Goal: Information Seeking & Learning: Learn about a topic

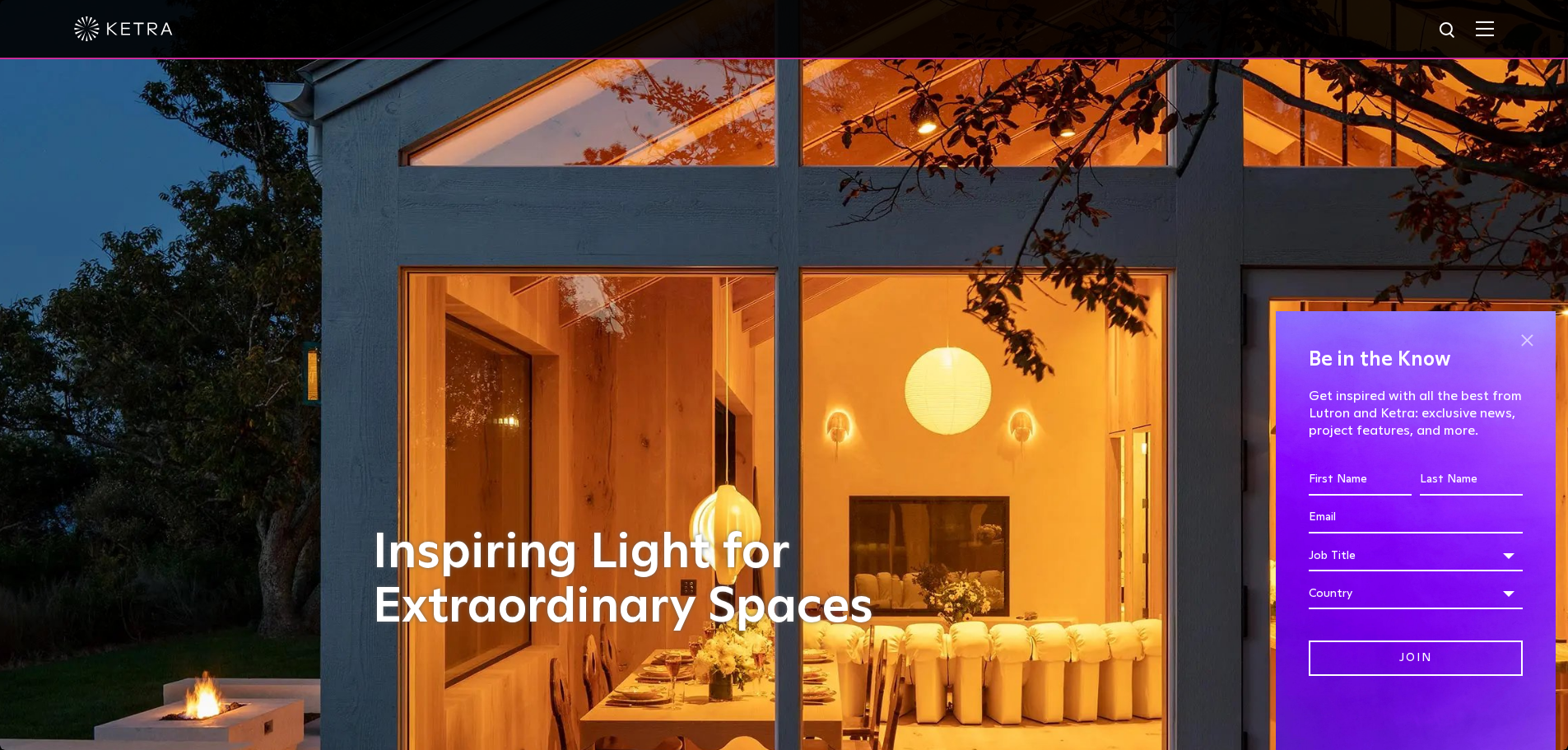
click at [1522, 341] on span at bounding box center [1527, 340] width 25 height 25
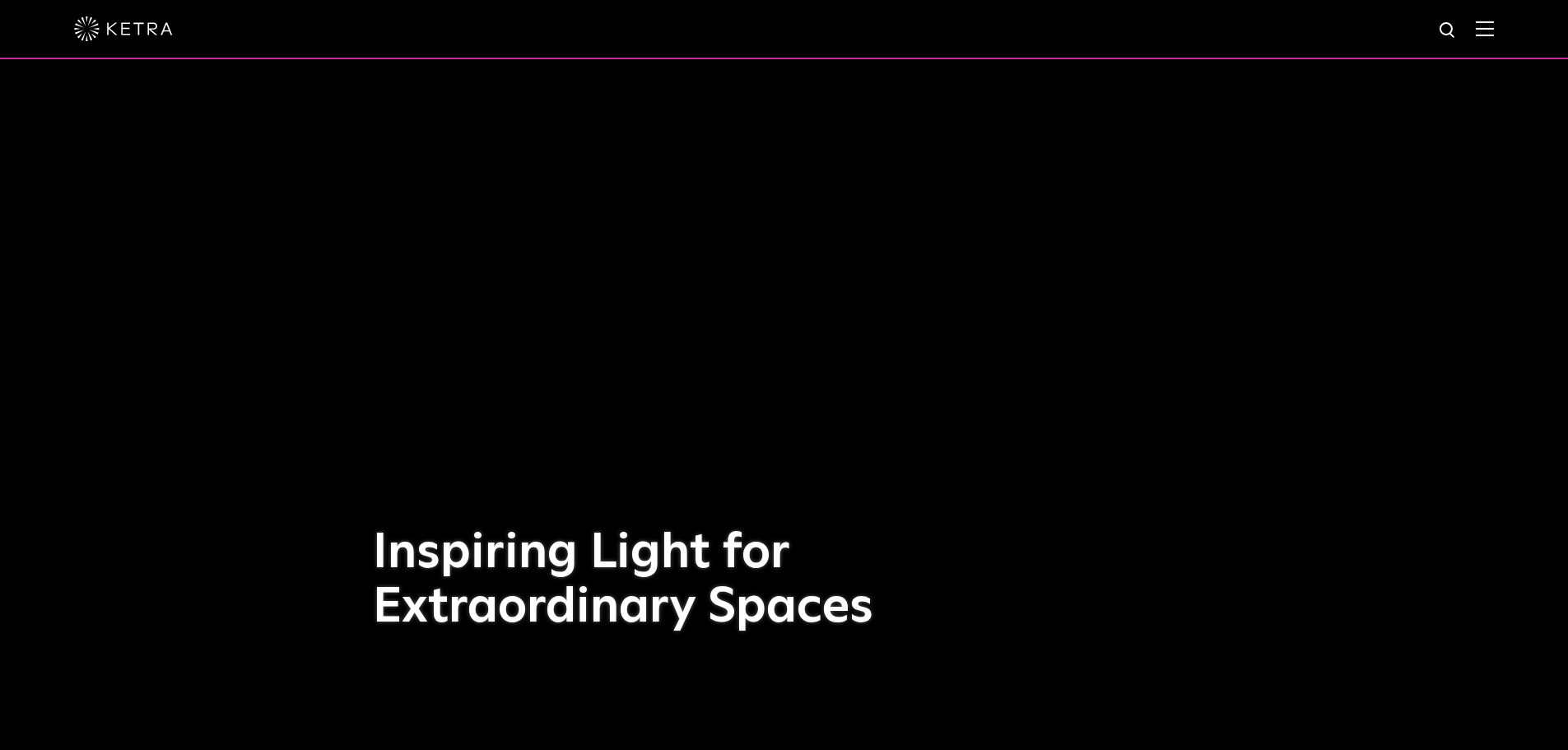
click at [1495, 30] on img at bounding box center [1485, 29] width 18 height 16
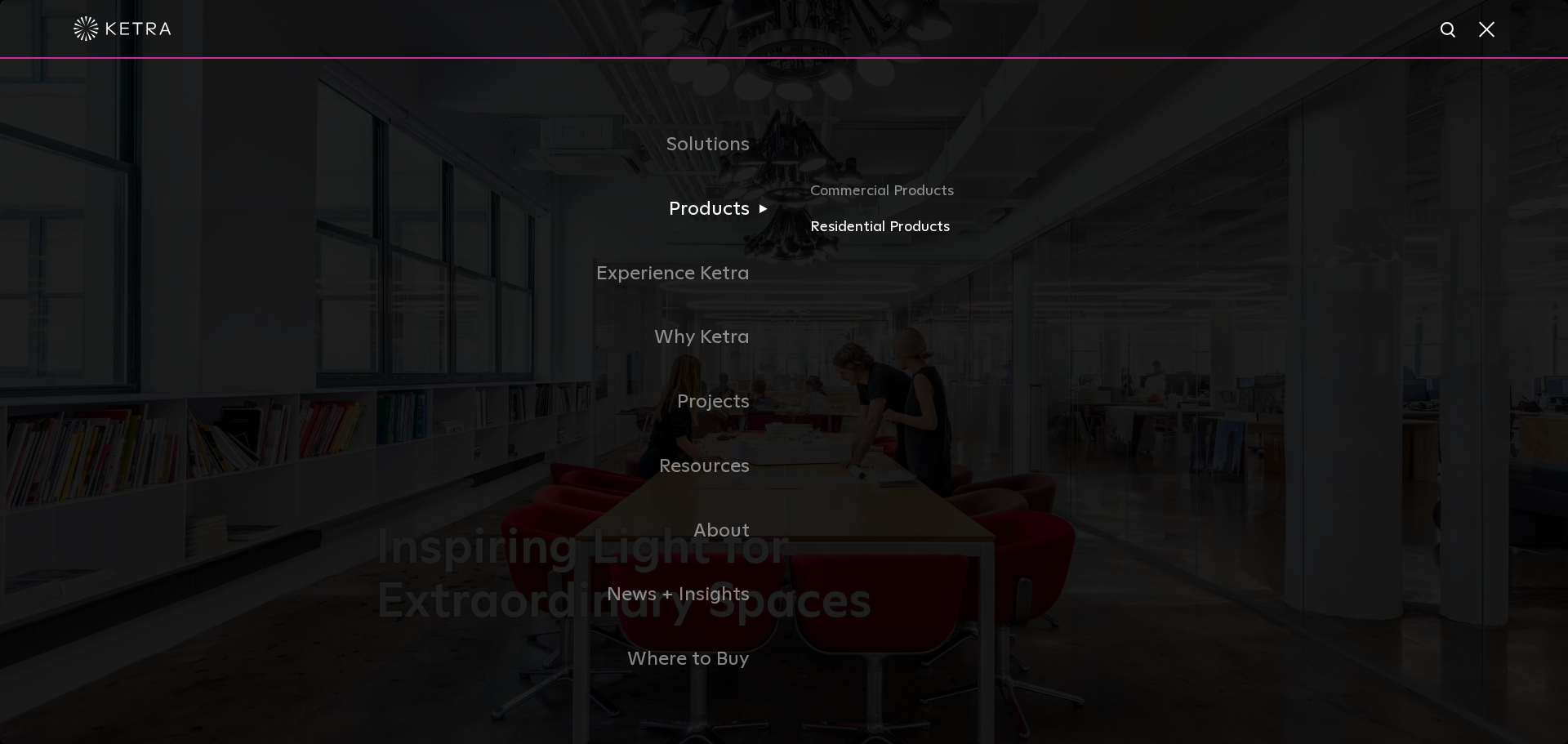
click at [863, 231] on link "Residential Products" at bounding box center [1001, 227] width 382 height 24
